Goal: Obtain resource: Obtain resource

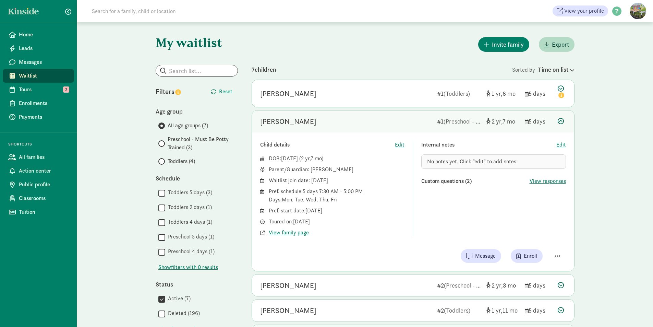
scroll to position [206, 0]
